Goal: Task Accomplishment & Management: Complete application form

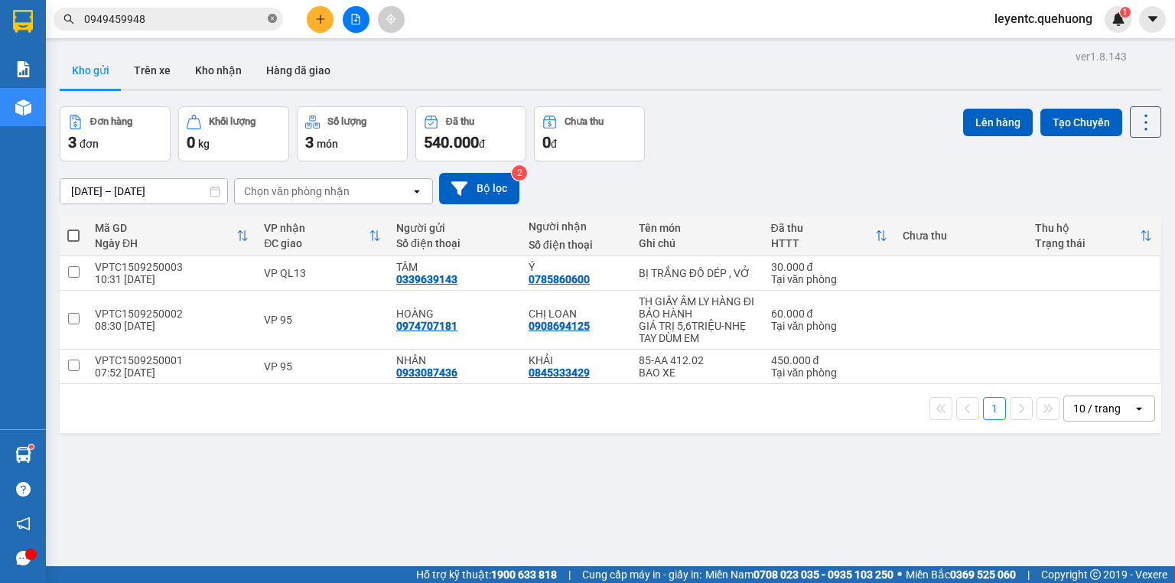
click at [269, 21] on icon "close-circle" at bounding box center [272, 18] width 9 height 9
click at [217, 24] on input "text" at bounding box center [174, 19] width 180 height 17
type input "0"
click at [318, 24] on button at bounding box center [320, 19] width 27 height 27
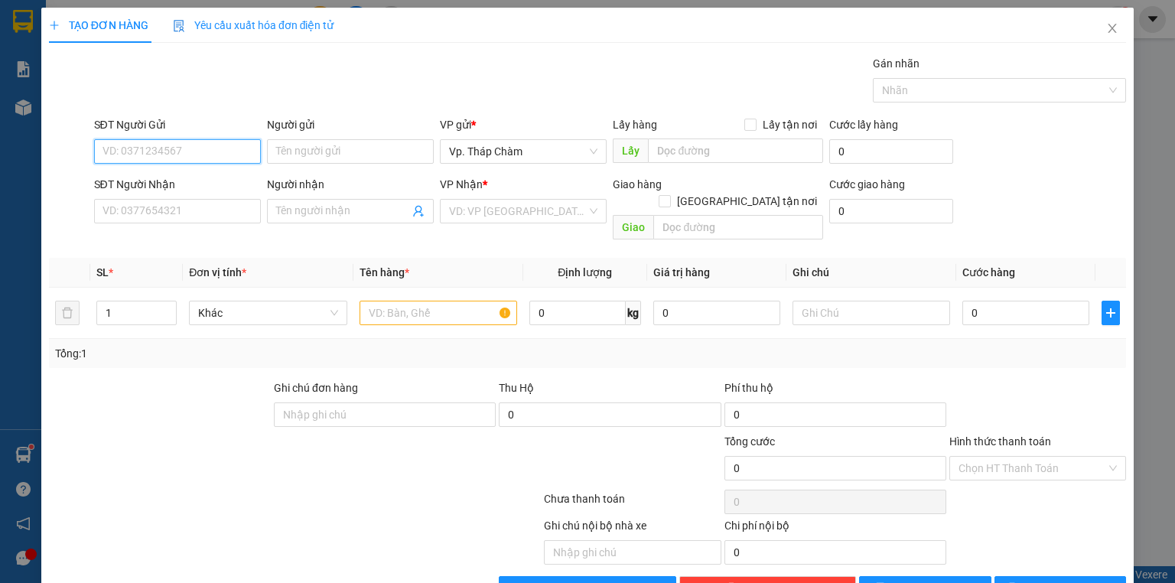
click at [168, 151] on input "SĐT Người Gửi" at bounding box center [177, 151] width 167 height 24
type input "0918165538"
click at [158, 176] on div "0918165538 - TRANG" at bounding box center [175, 181] width 147 height 17
type input "TRANG"
type input "0984371436"
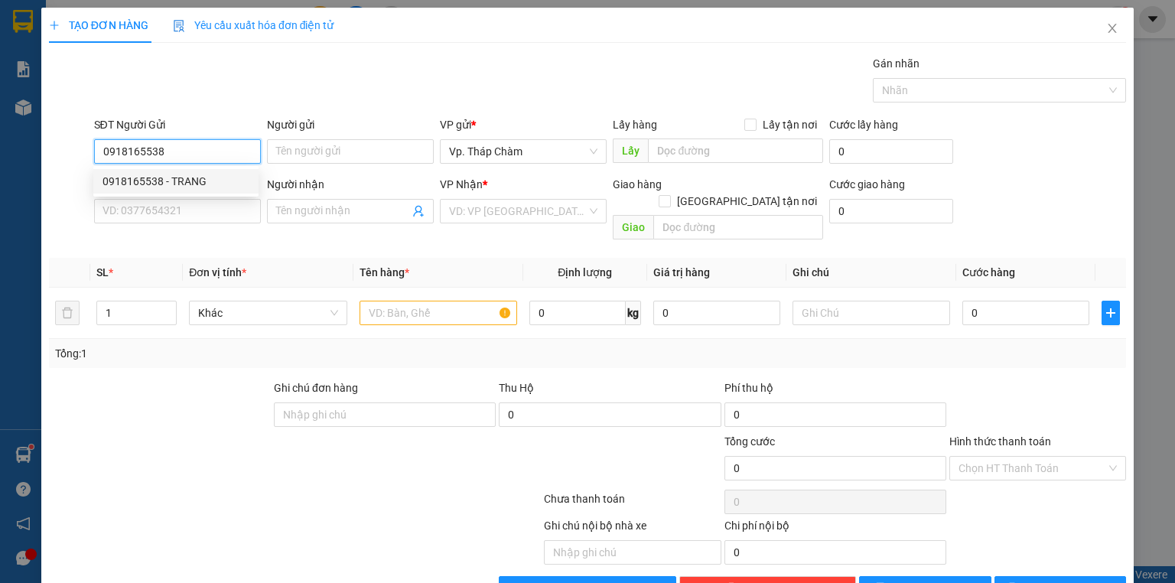
type input "QUỐC"
type input "50.000"
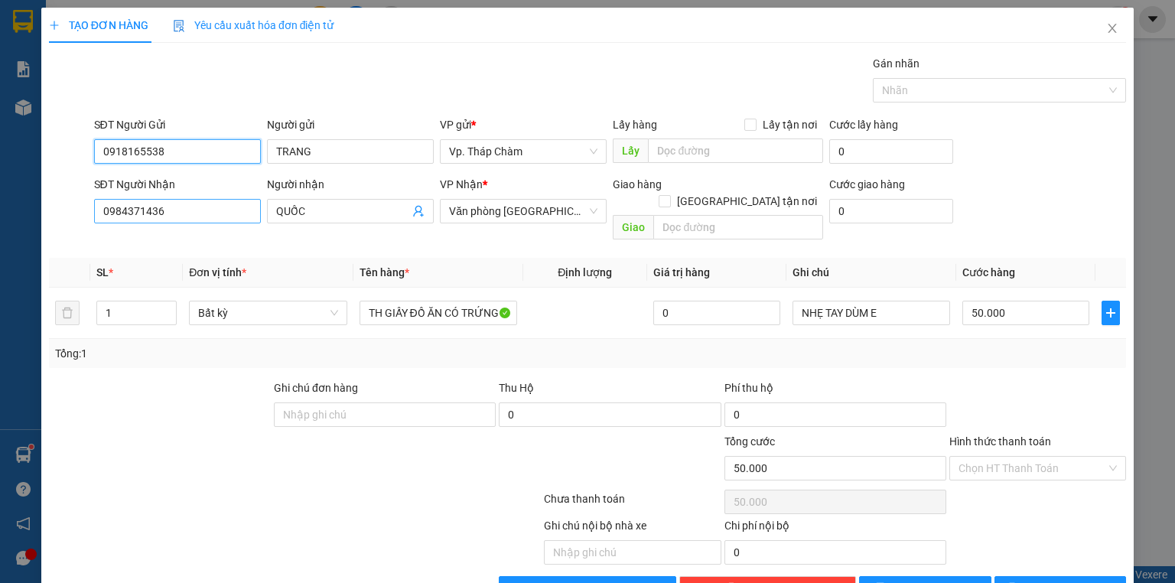
type input "0918165538"
click at [184, 208] on input "0984371436" at bounding box center [177, 211] width 167 height 24
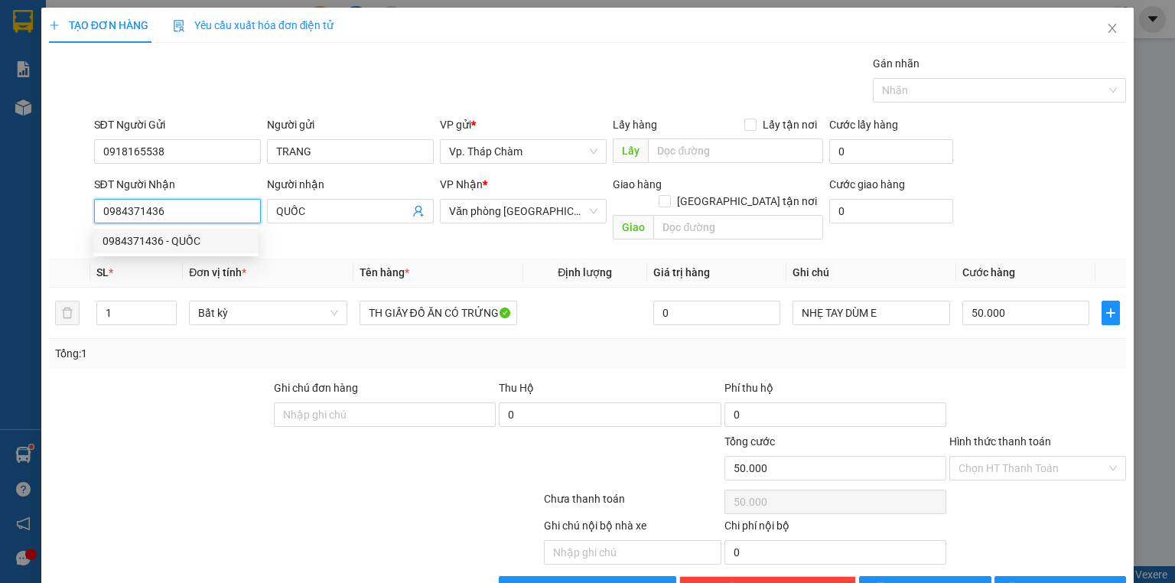
drag, startPoint x: 150, startPoint y: 209, endPoint x: 86, endPoint y: 209, distance: 64.2
click at [86, 209] on div "SĐT Người Nhận 0984371436 Người nhận QUỐC VP Nhận * Văn phòng Tân [GEOGRAPHIC_D…" at bounding box center [587, 211] width 1080 height 70
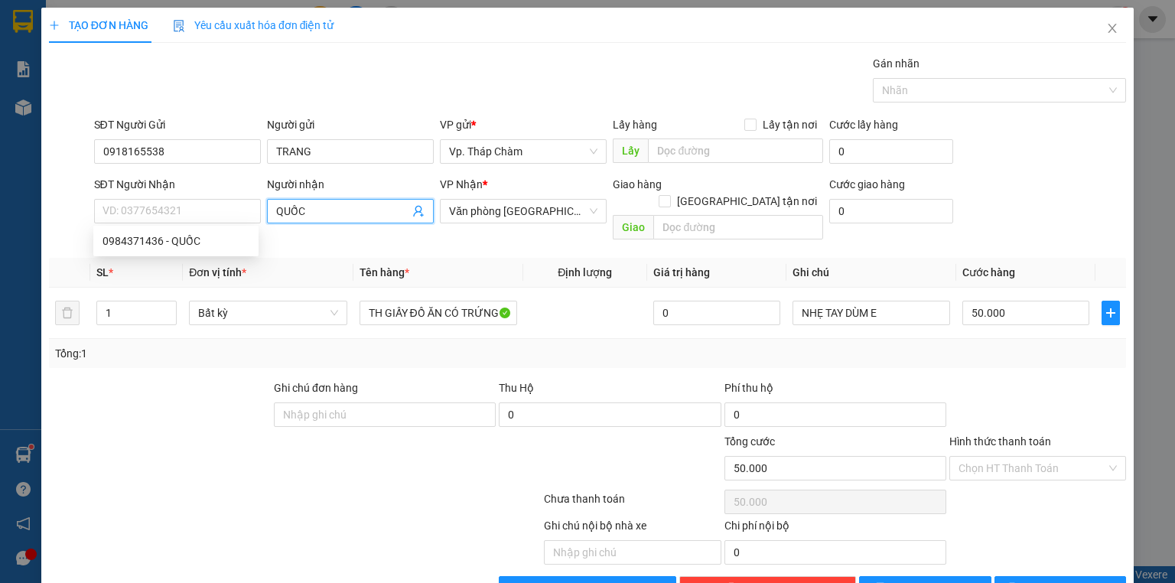
drag, startPoint x: 314, startPoint y: 210, endPoint x: 264, endPoint y: 219, distance: 51.2
click at [267, 219] on span "QUỐC" at bounding box center [350, 211] width 167 height 24
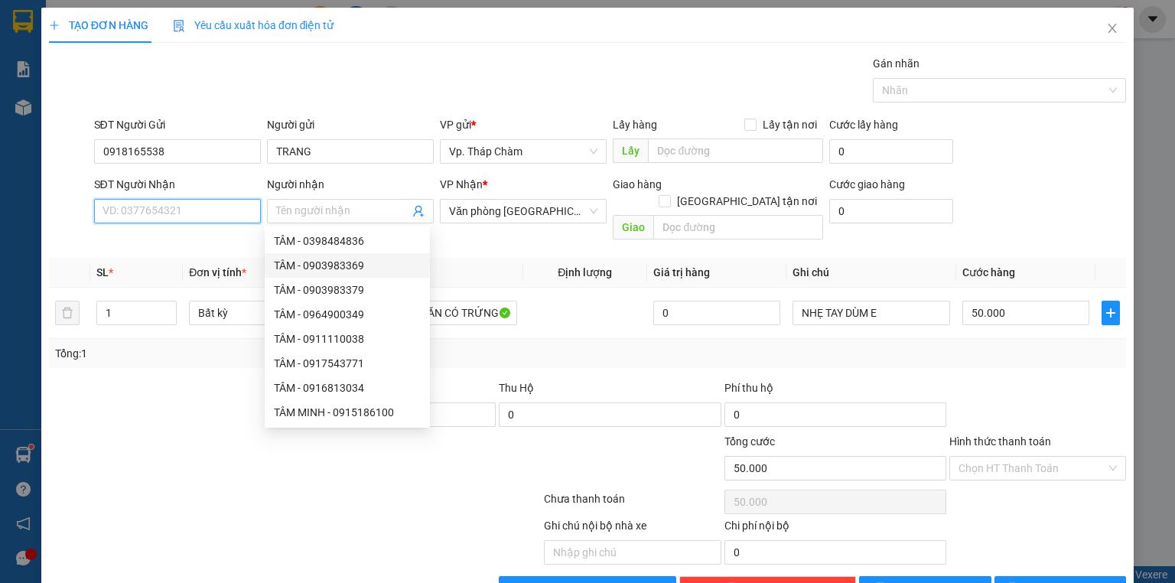
click at [210, 211] on input "SĐT Người Nhận" at bounding box center [177, 211] width 167 height 24
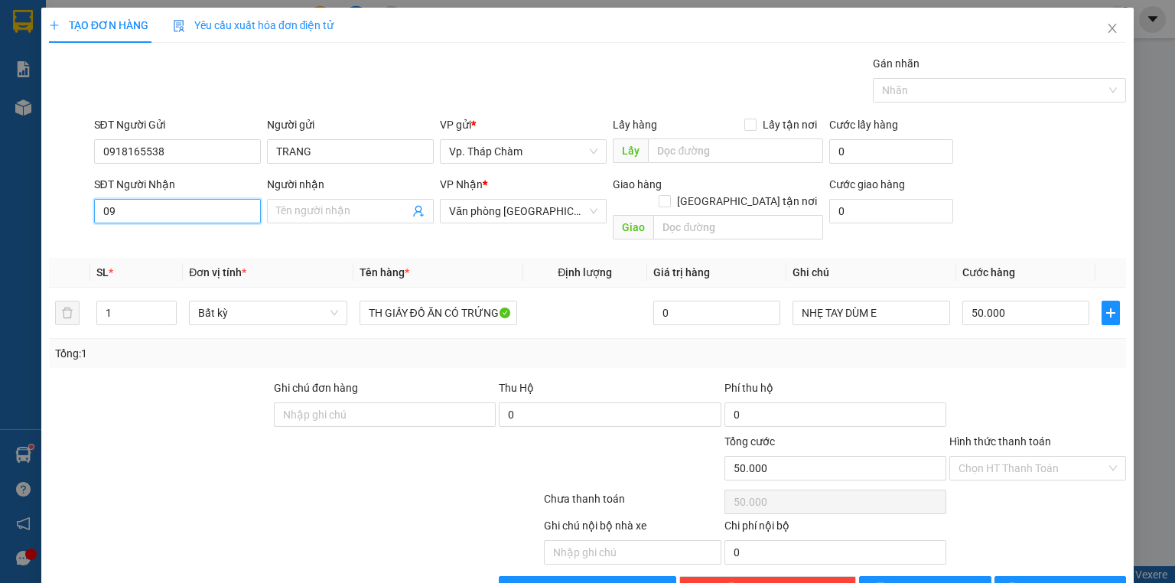
type input "0"
type input "0906788259"
click at [321, 206] on input "Người nhận" at bounding box center [342, 211] width 133 height 17
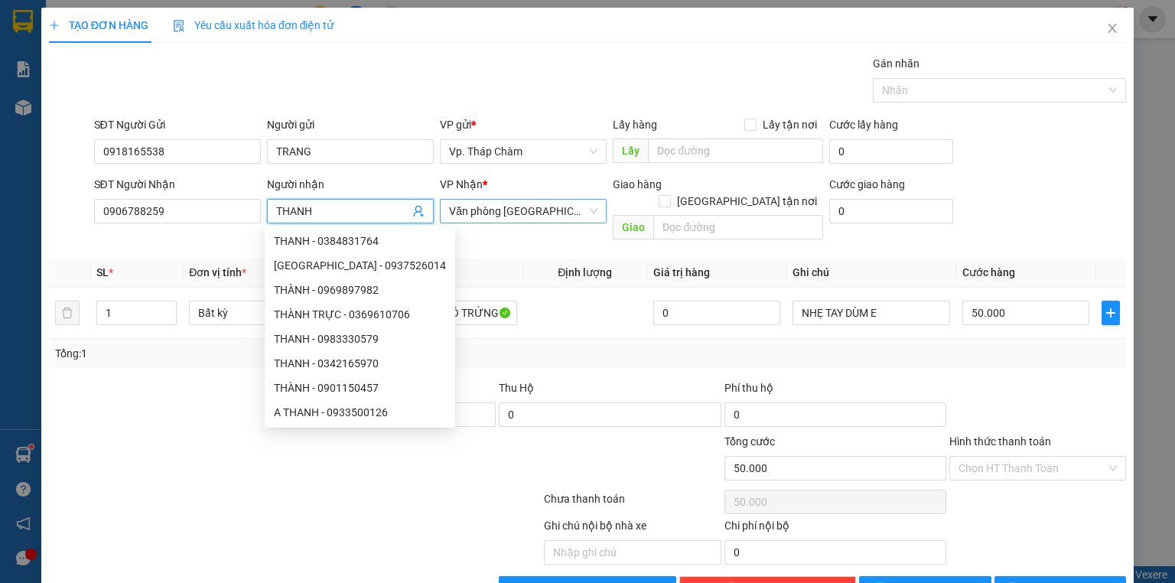
click at [591, 213] on span "Văn phòng [GEOGRAPHIC_DATA]" at bounding box center [523, 211] width 148 height 23
type input "THANH"
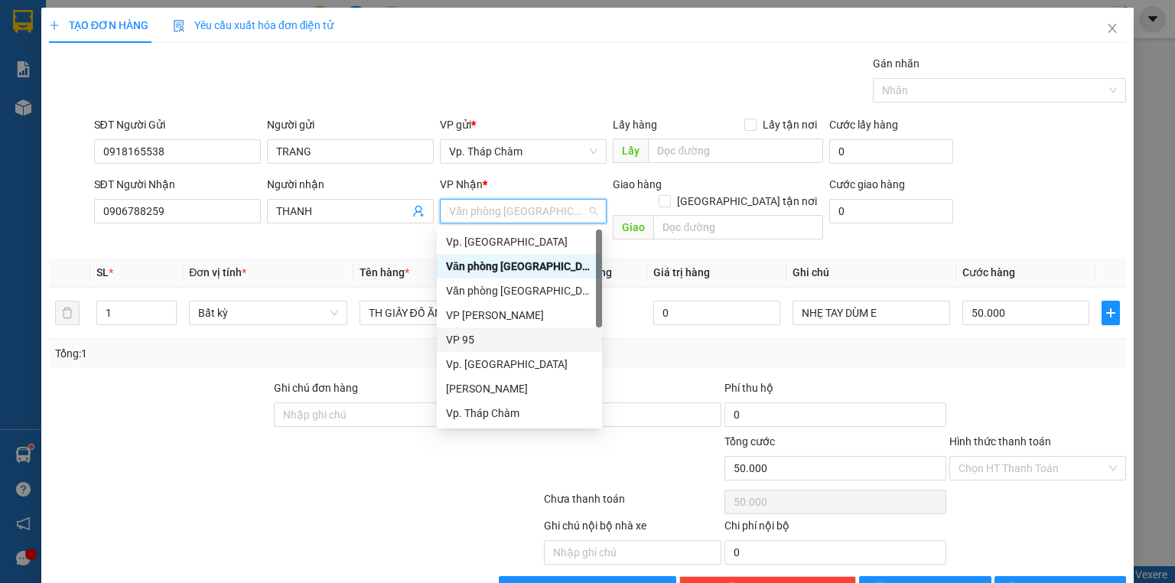
click at [486, 338] on div "VP 95" at bounding box center [519, 339] width 147 height 17
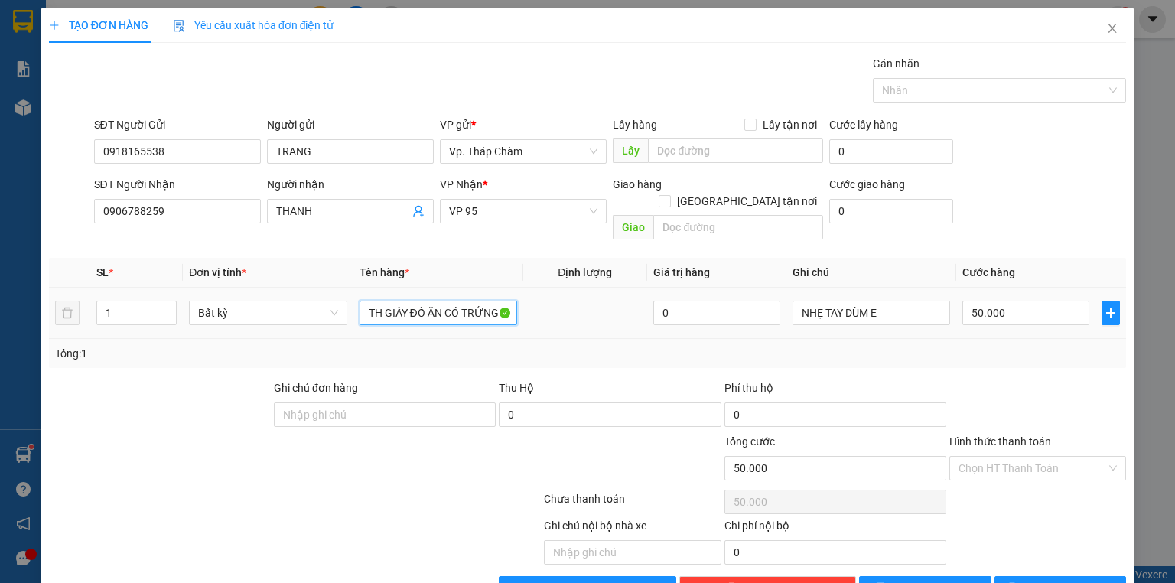
drag, startPoint x: 367, startPoint y: 291, endPoint x: 554, endPoint y: 291, distance: 187.4
click at [554, 291] on tr "1 Bất kỳ TH GIẤY ĐỒ ĂN CÓ TRỨNG 0 NHẸ TAY DÙM E 50.000" at bounding box center [587, 313] width 1077 height 51
type input "HỒ SƠ"
type input "3"
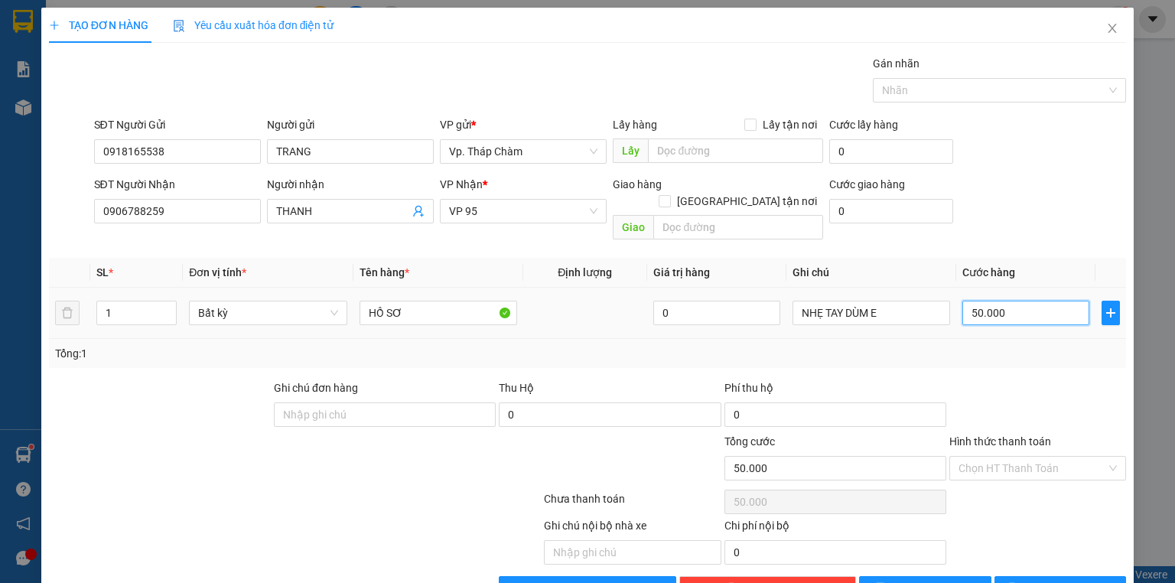
type input "3"
type input "30"
click at [1101, 456] on div "Chọn HT Thanh Toán" at bounding box center [1037, 468] width 177 height 24
type input "30"
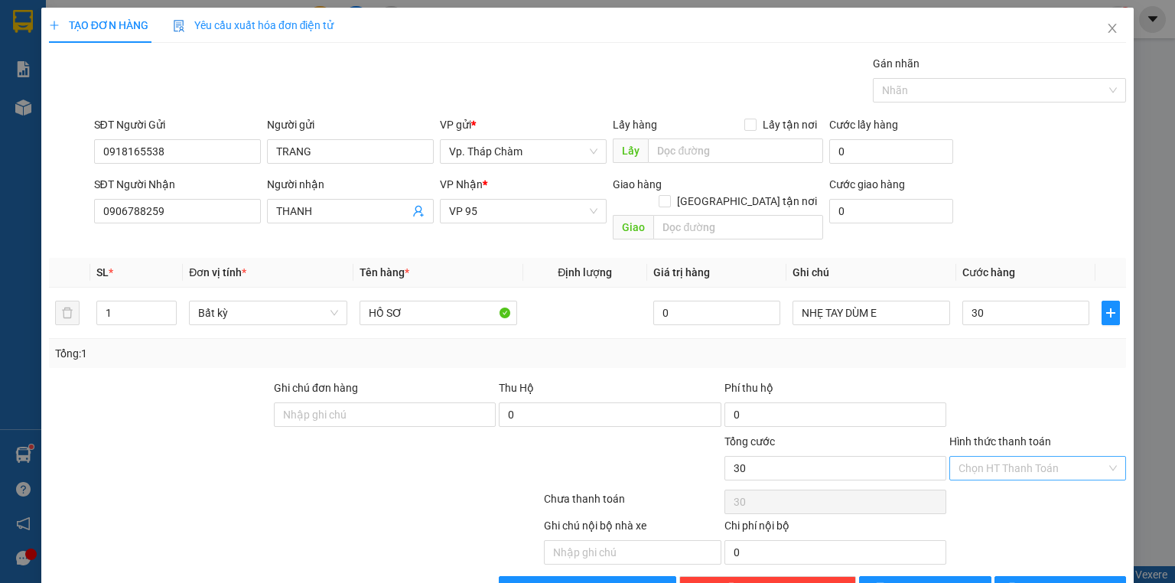
type input "30.000"
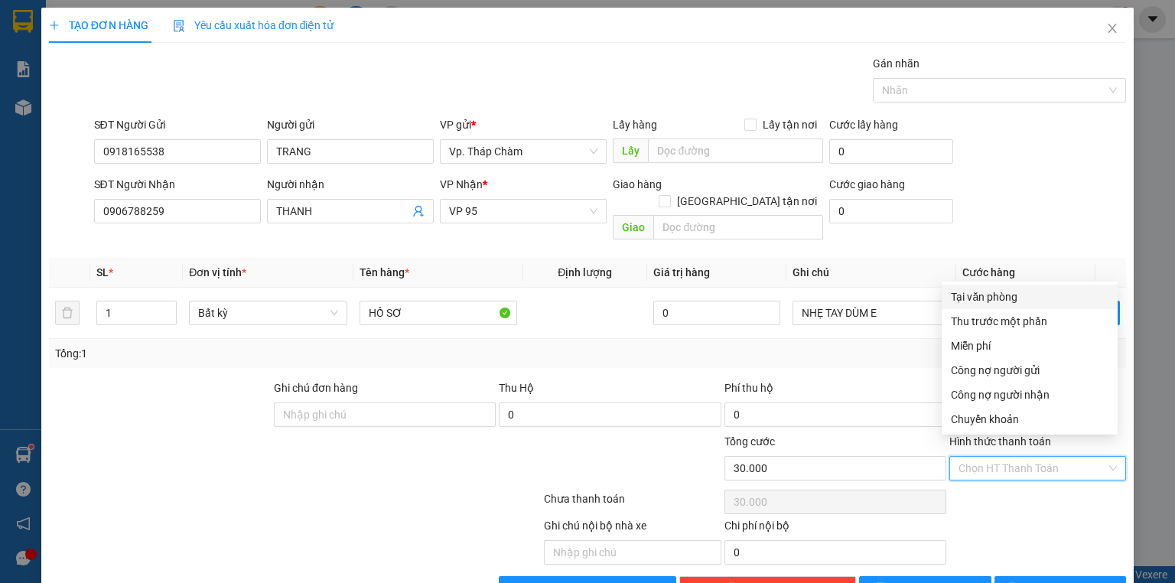
click at [985, 297] on div "Tại văn phòng" at bounding box center [1030, 296] width 158 height 17
type input "0"
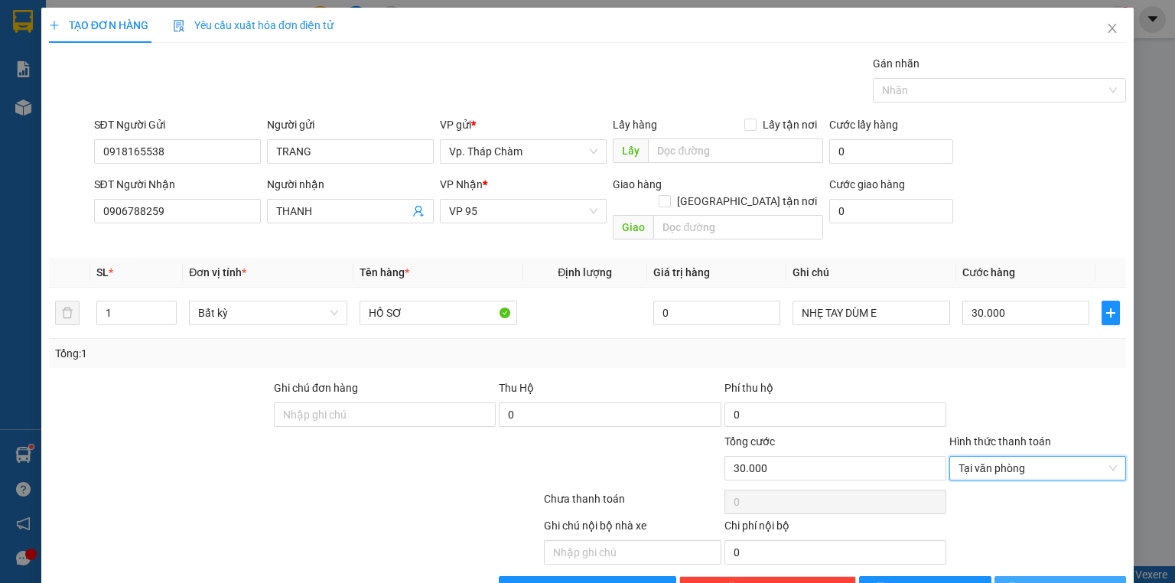
click at [1035, 576] on button "[PERSON_NAME] và In" at bounding box center [1060, 588] width 132 height 24
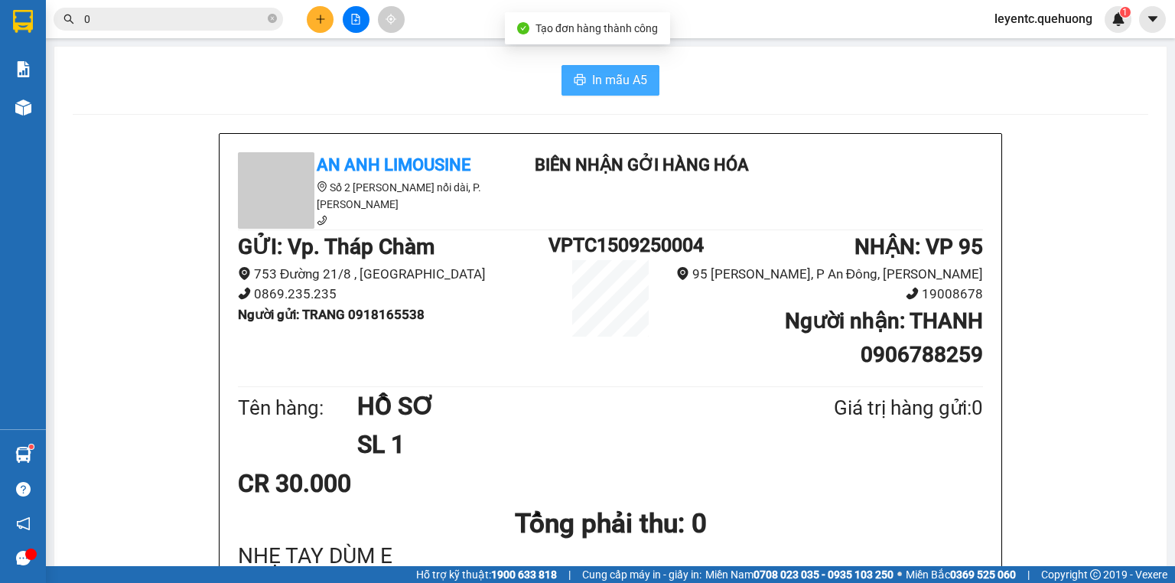
click at [606, 89] on span "In mẫu A5" at bounding box center [619, 79] width 55 height 19
